Goal: Task Accomplishment & Management: Use online tool/utility

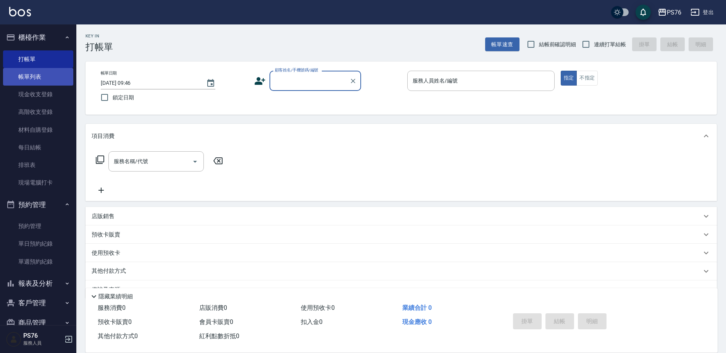
scroll to position [19, 0]
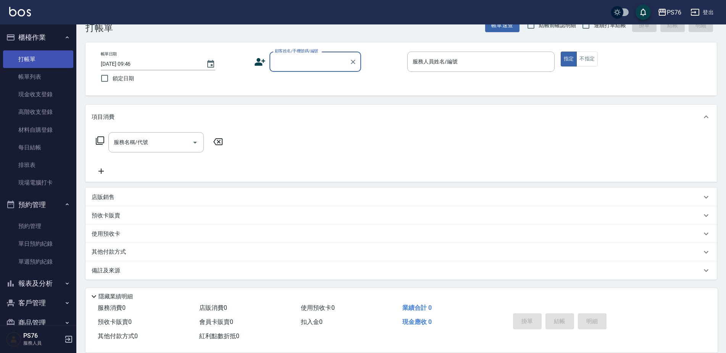
click at [44, 58] on link "打帳單" at bounding box center [38, 59] width 70 height 18
click at [50, 205] on button "預約管理" at bounding box center [38, 205] width 70 height 20
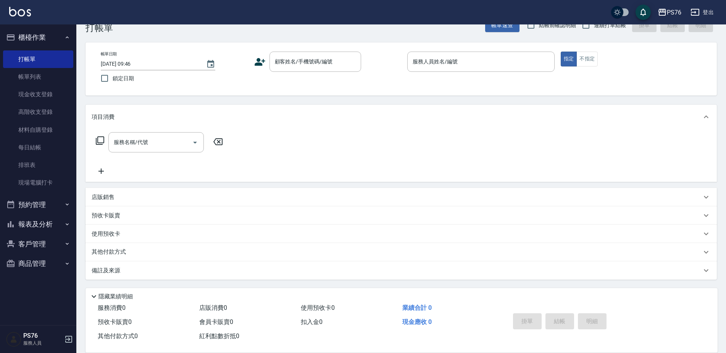
click at [52, 31] on button "櫃檯作業" at bounding box center [38, 37] width 70 height 20
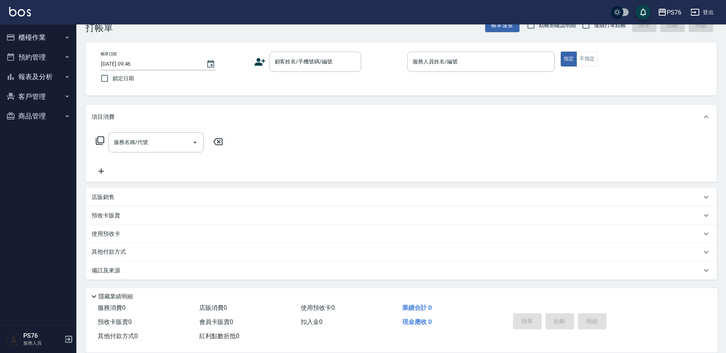
click at [42, 80] on button "報表及分析" at bounding box center [38, 77] width 70 height 20
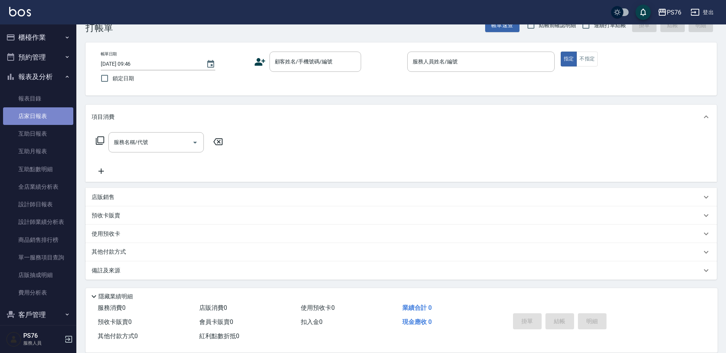
click at [45, 118] on link "店家日報表" at bounding box center [38, 116] width 70 height 18
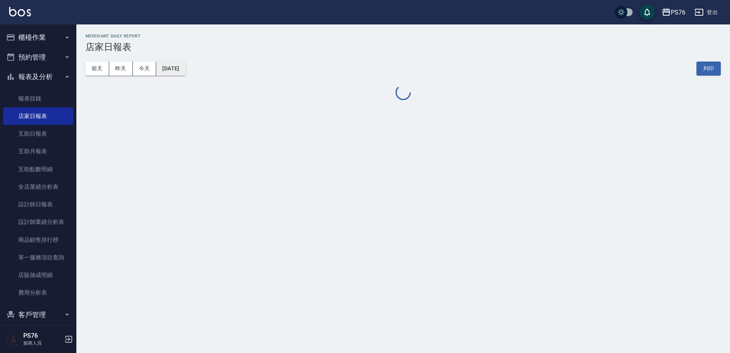
click at [185, 67] on button "[DATE]" at bounding box center [170, 68] width 29 height 14
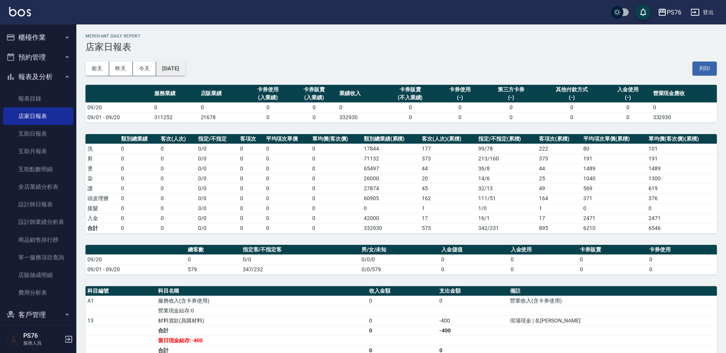
click at [168, 66] on button "[DATE]" at bounding box center [170, 68] width 29 height 14
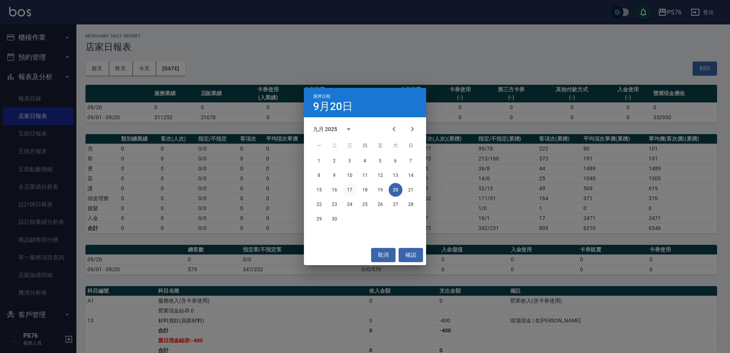
click at [353, 191] on button "17" at bounding box center [350, 190] width 14 height 14
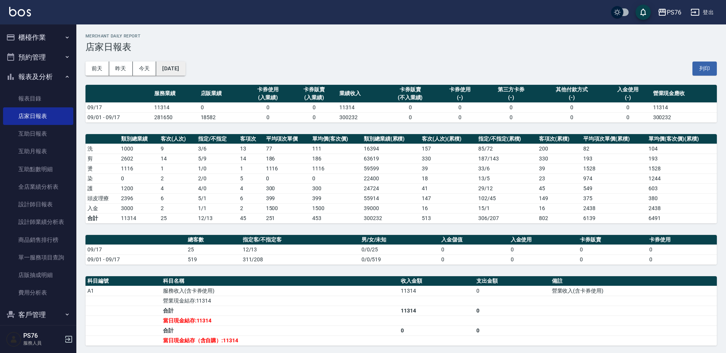
click at [178, 66] on button "[DATE]" at bounding box center [170, 68] width 29 height 14
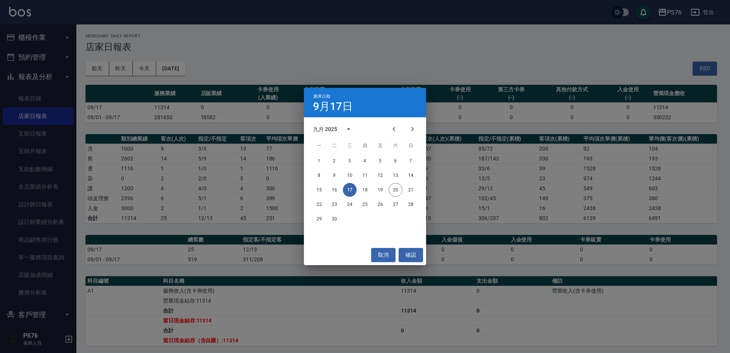
click at [371, 193] on div "15 16 17 18 19 20 21" at bounding box center [365, 190] width 122 height 14
click at [365, 191] on button "18" at bounding box center [365, 190] width 14 height 14
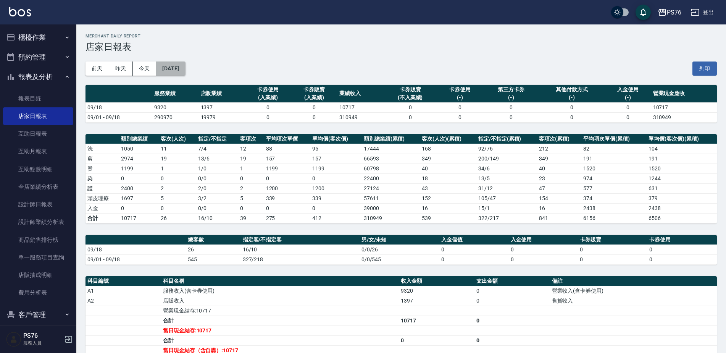
click at [176, 62] on button "[DATE]" at bounding box center [170, 68] width 29 height 14
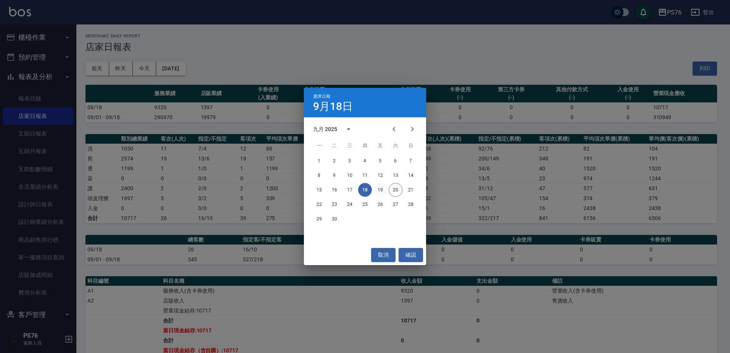
click at [378, 190] on button "19" at bounding box center [380, 190] width 14 height 14
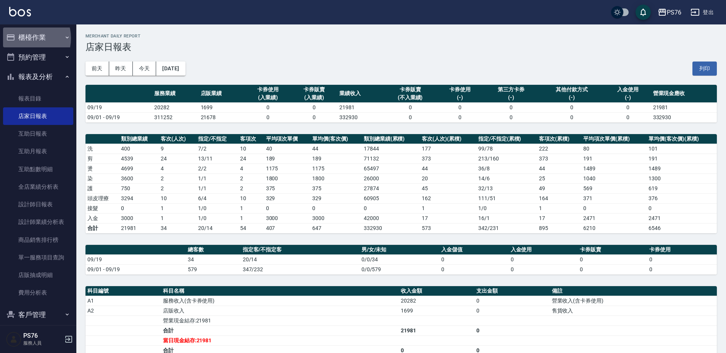
click at [22, 38] on button "櫃檯作業" at bounding box center [38, 37] width 70 height 20
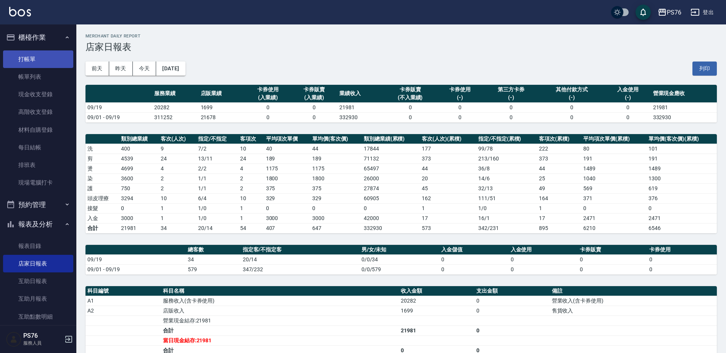
click at [21, 56] on link "打帳單" at bounding box center [38, 59] width 70 height 18
